Goal: Transaction & Acquisition: Purchase product/service

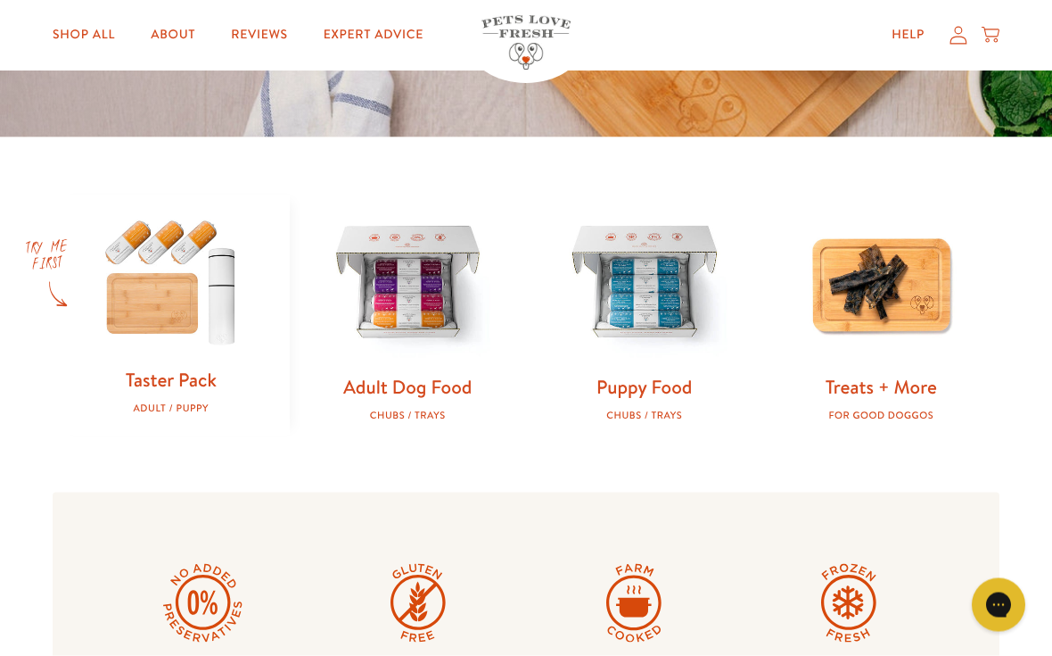
scroll to position [455, 0]
click at [421, 351] on img at bounding box center [408, 284] width 180 height 180
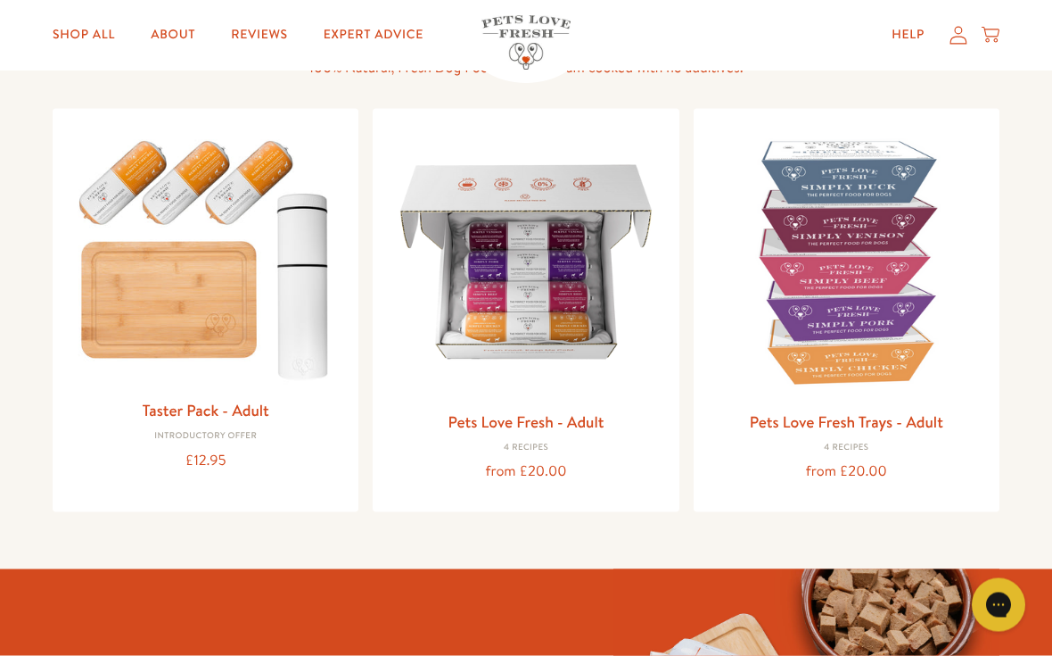
scroll to position [164, 0]
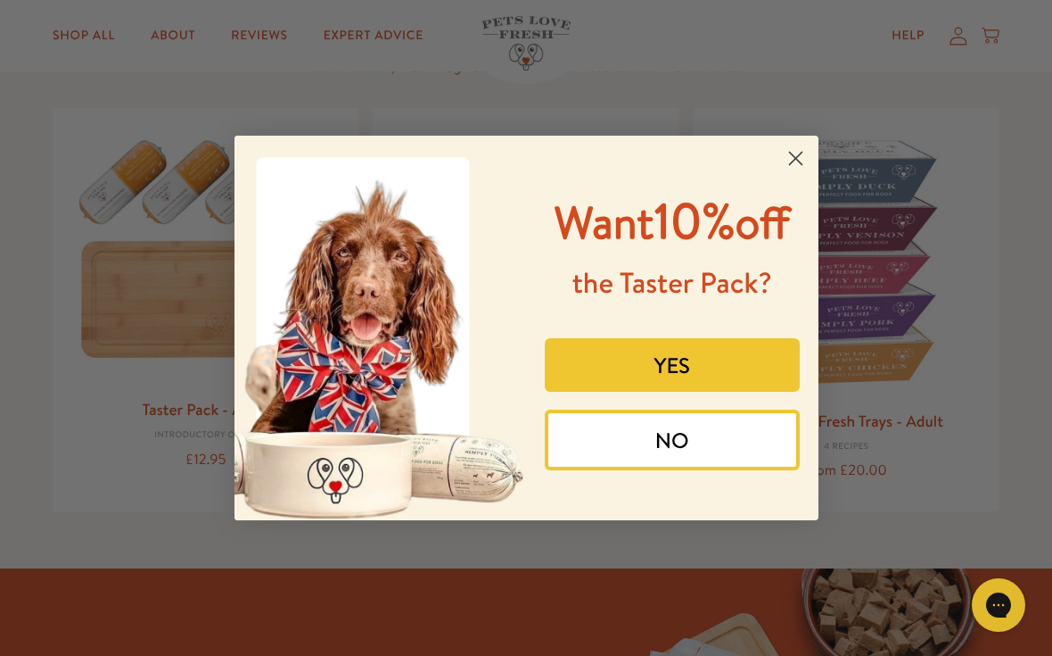
click at [689, 470] on button "NO" at bounding box center [672, 439] width 255 height 61
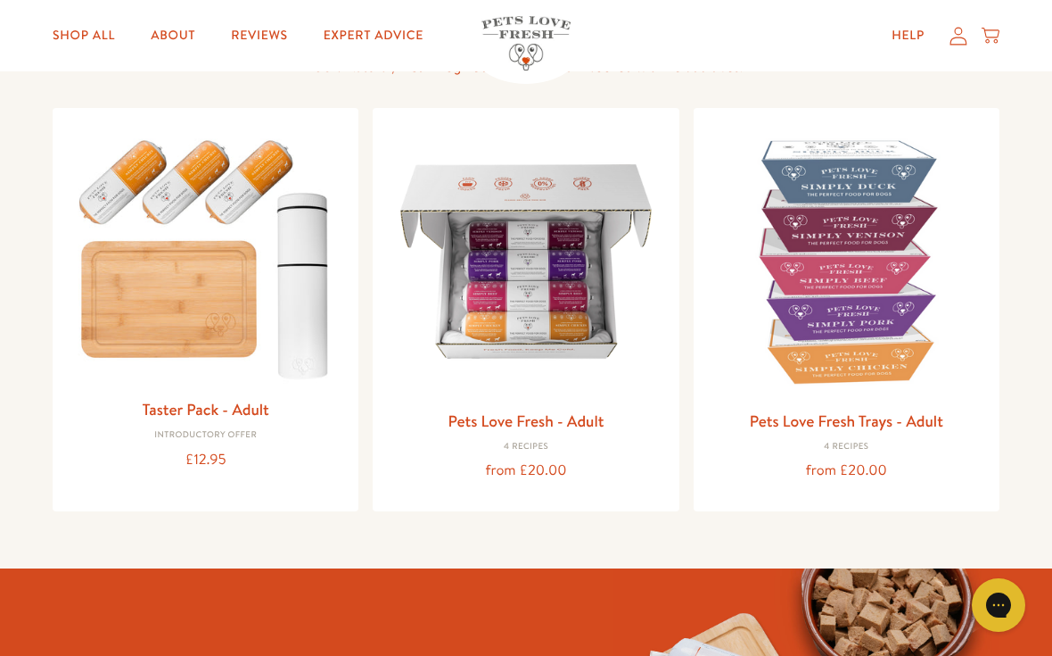
click at [555, 431] on h3 "Pets Love Fresh - Adult" at bounding box center [525, 421] width 277 height 27
click at [555, 466] on div "from £20.00" at bounding box center [525, 470] width 277 height 24
click at [577, 392] on img at bounding box center [525, 260] width 277 height 277
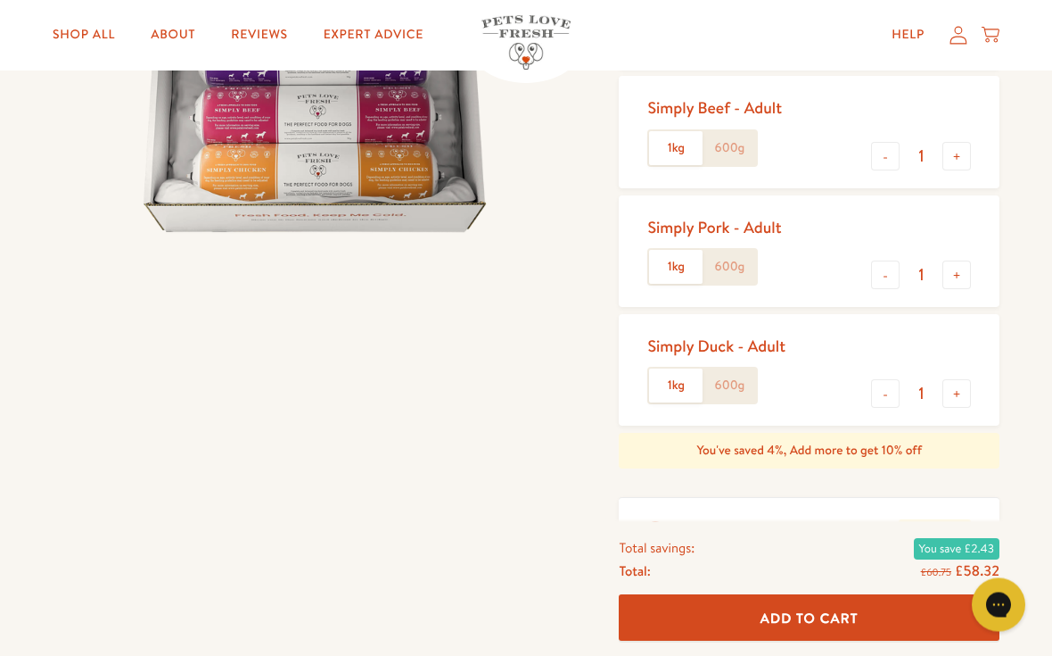
scroll to position [392, 0]
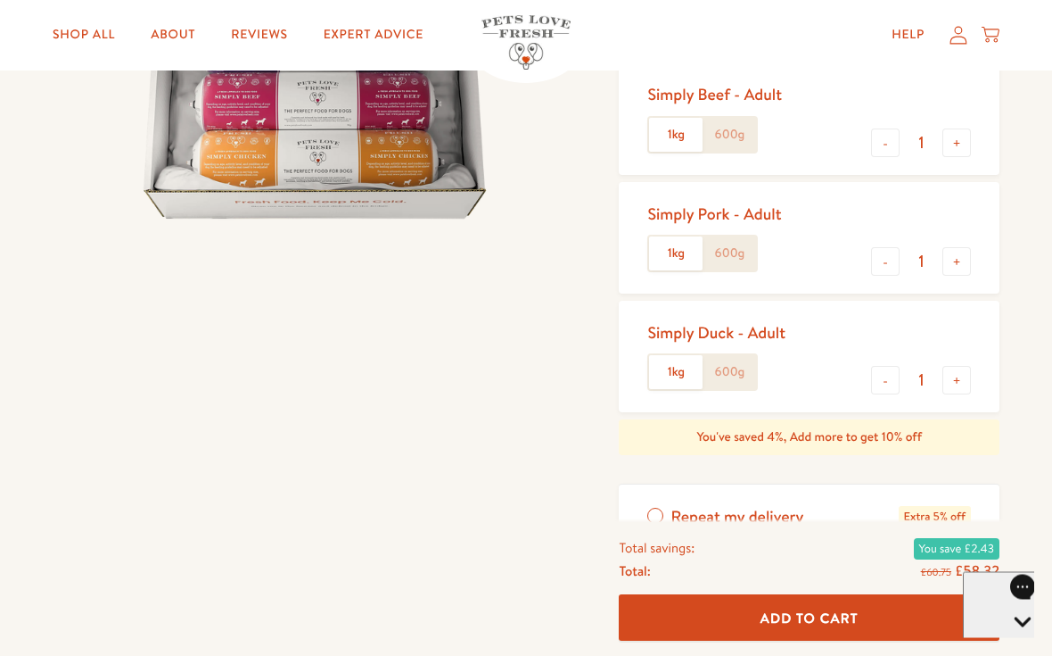
click at [16, 650] on div "Pets Love Fresh - Adult Gently cooked, complete dog food, delivered frozen fres…" at bounding box center [526, 304] width 1052 height 1175
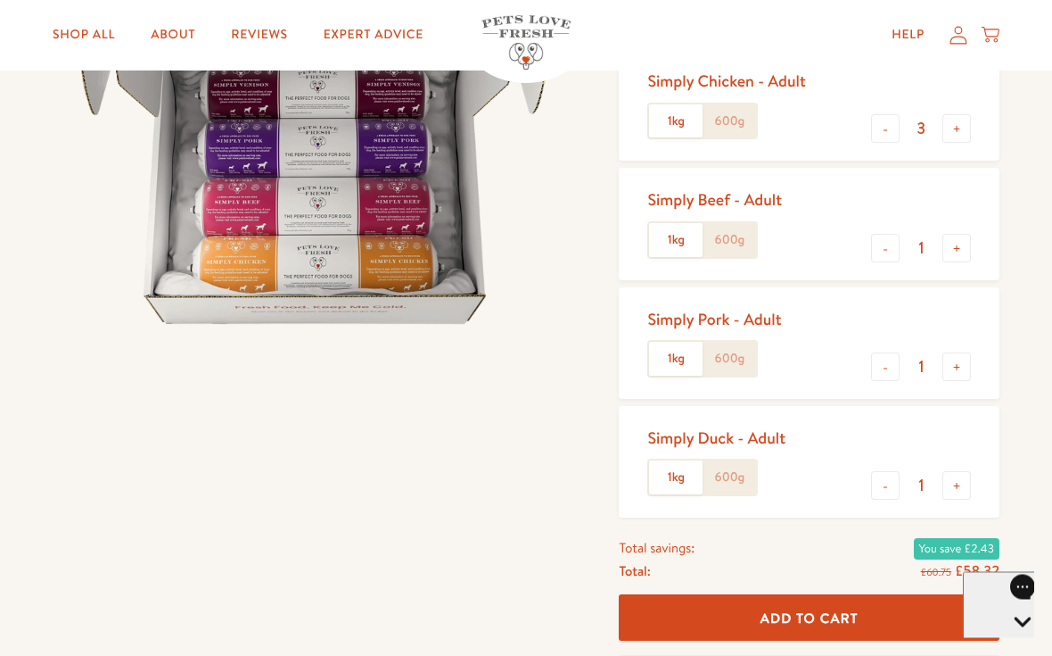
scroll to position [288, 0]
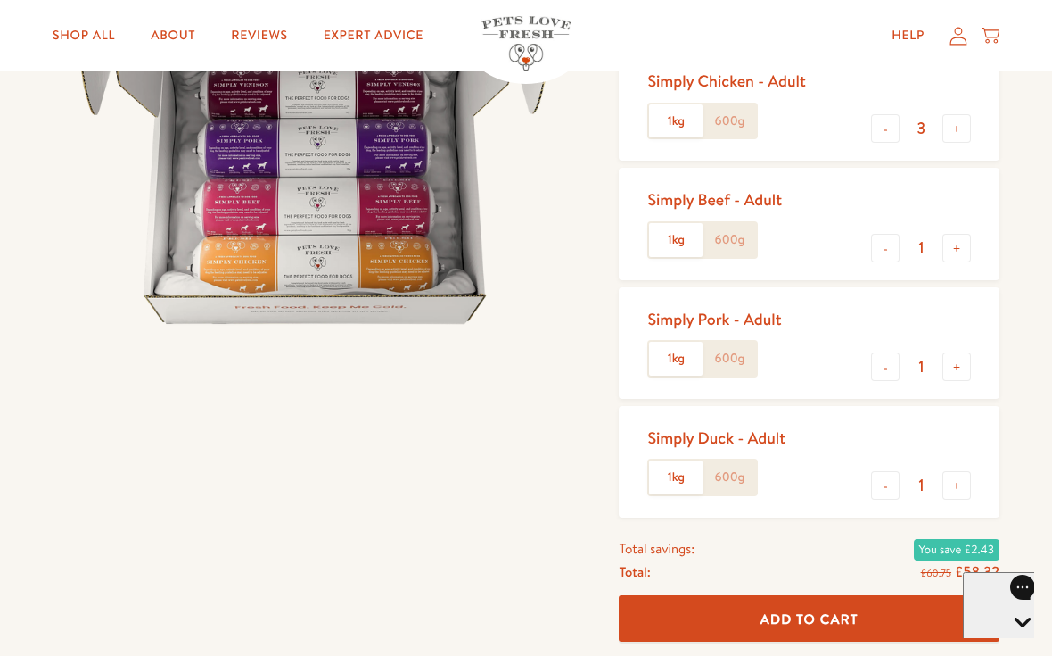
click at [887, 244] on button "-" at bounding box center [885, 248] width 29 height 29
type input "0"
click at [887, 359] on button "-" at bounding box center [885, 366] width 29 height 29
type input "0"
click at [959, 479] on button "+" at bounding box center [957, 485] width 29 height 29
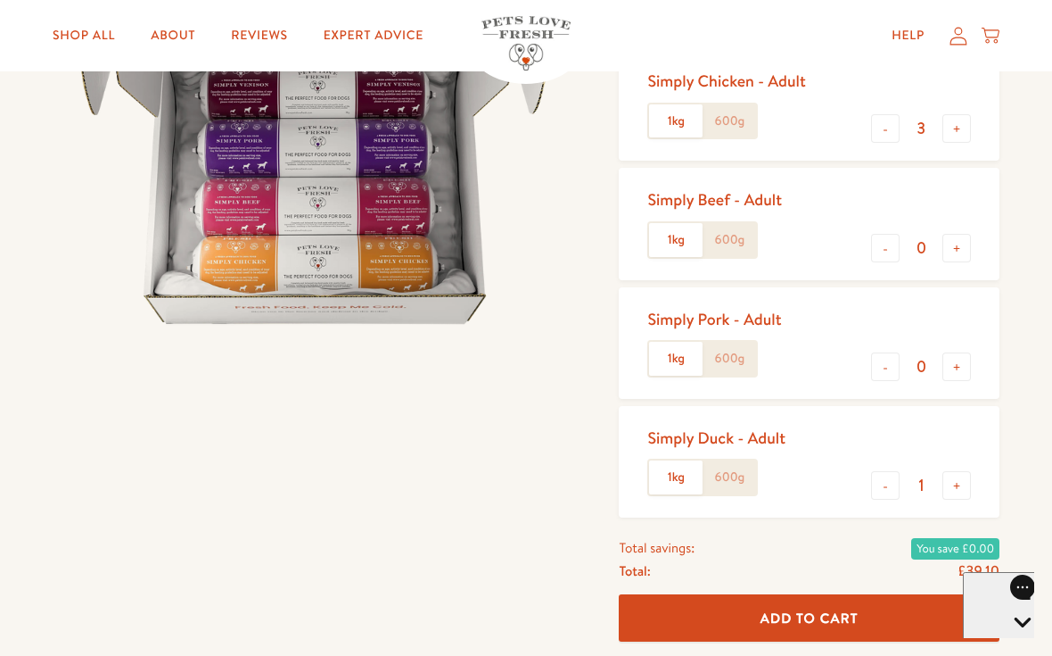
type input "2"
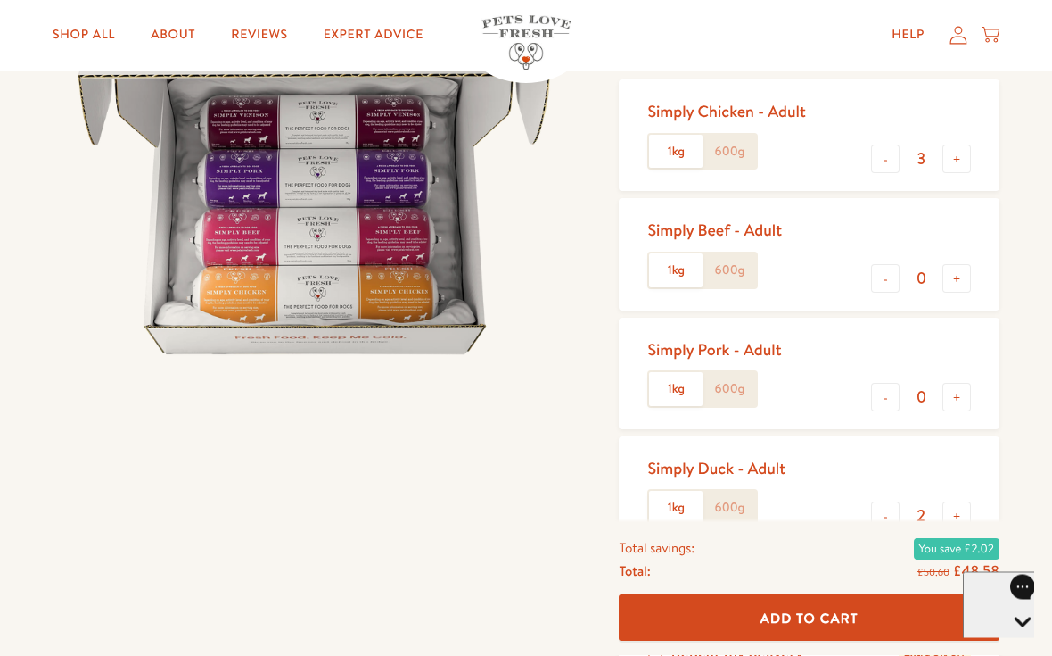
scroll to position [258, 0]
click at [961, 279] on button "+" at bounding box center [957, 278] width 29 height 29
type input "1"
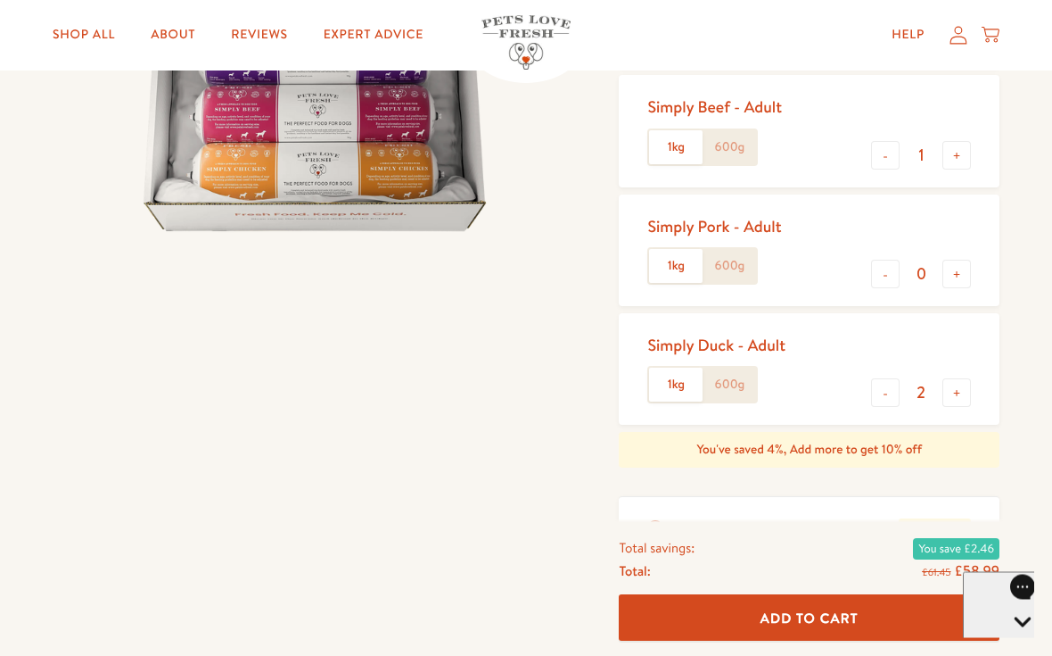
scroll to position [381, 0]
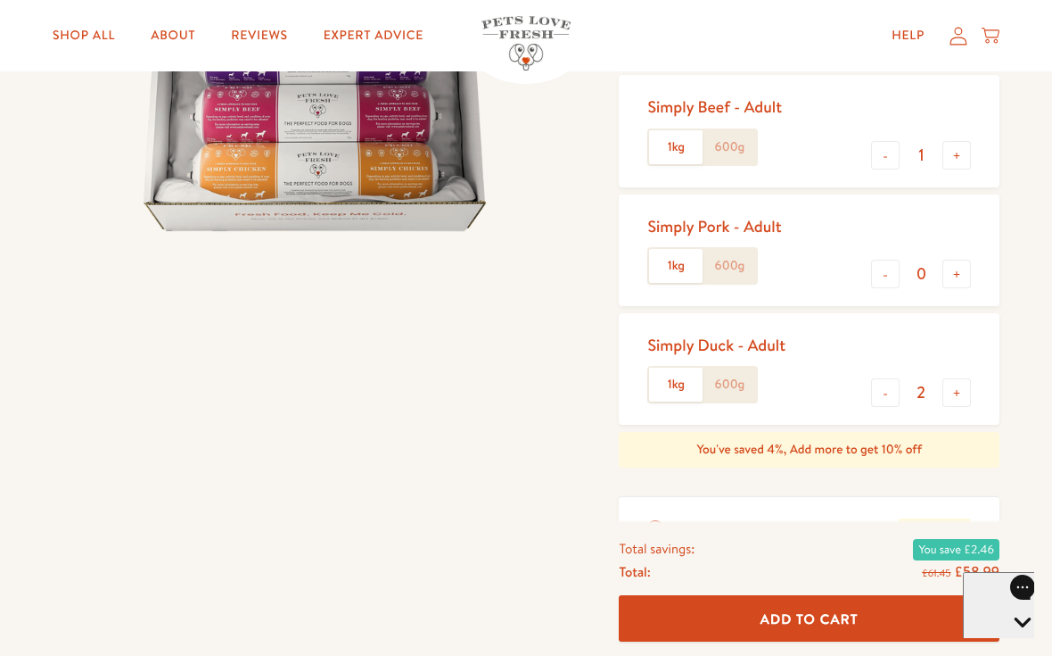
click at [844, 627] on span "Add To Cart" at bounding box center [810, 617] width 98 height 19
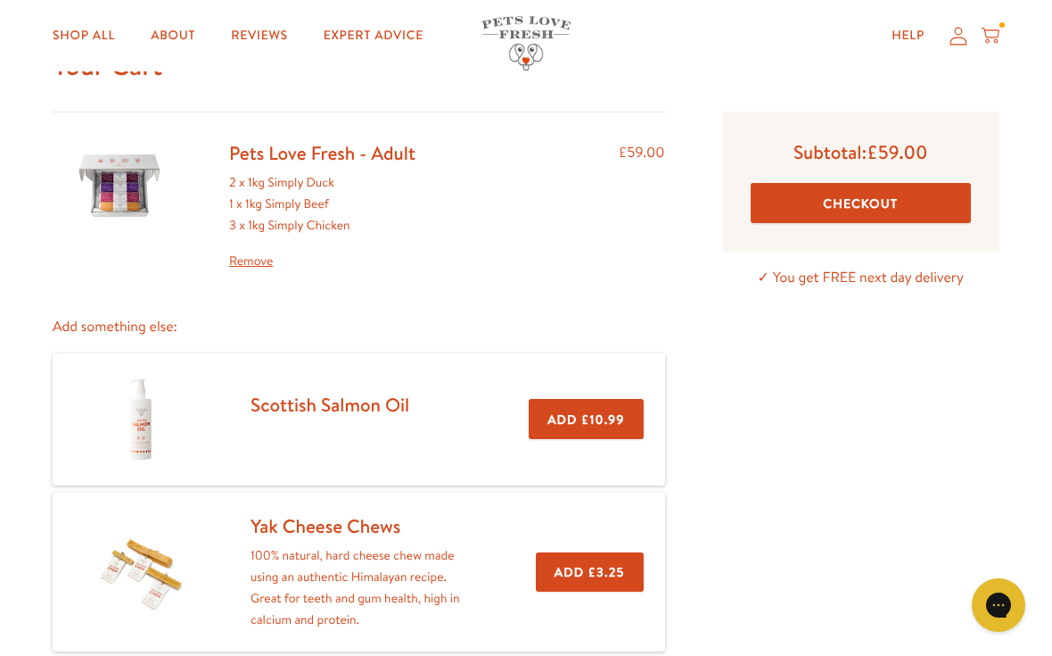
scroll to position [89, 0]
click at [872, 200] on button "Checkout" at bounding box center [861, 204] width 220 height 40
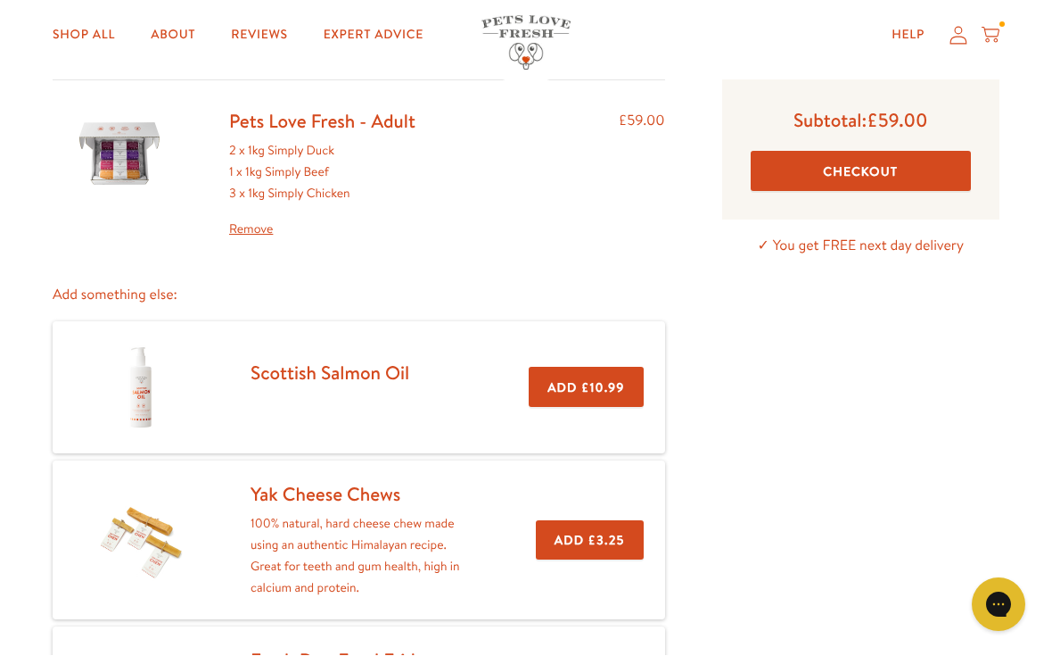
scroll to position [77, 0]
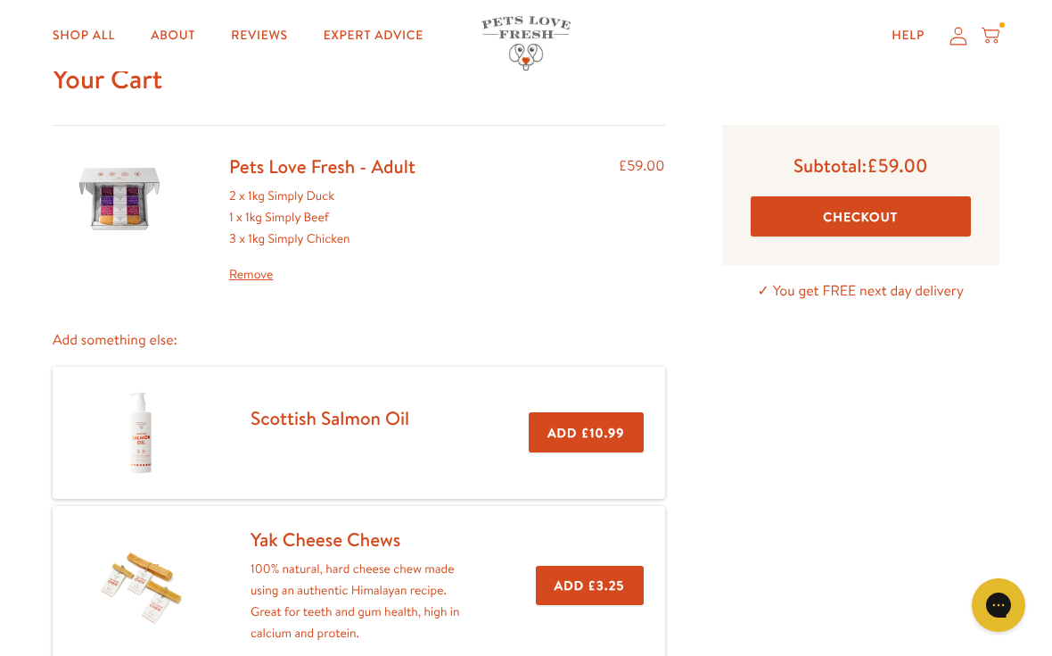
click at [906, 213] on button "Checkout" at bounding box center [861, 216] width 220 height 40
